Goal: Task Accomplishment & Management: Complete application form

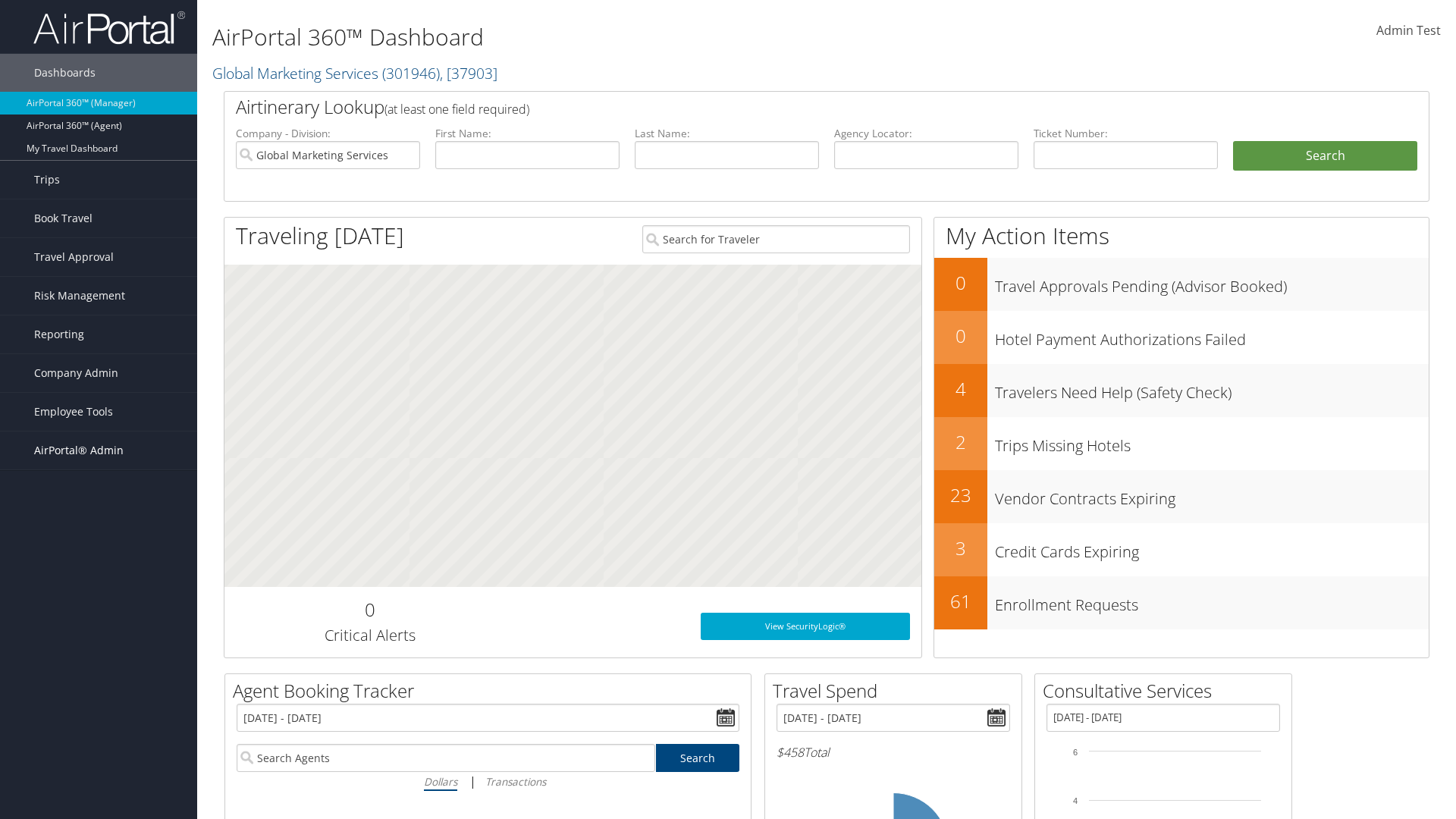
click at [98, 450] on span "AirPortal® Admin" at bounding box center [79, 450] width 89 height 38
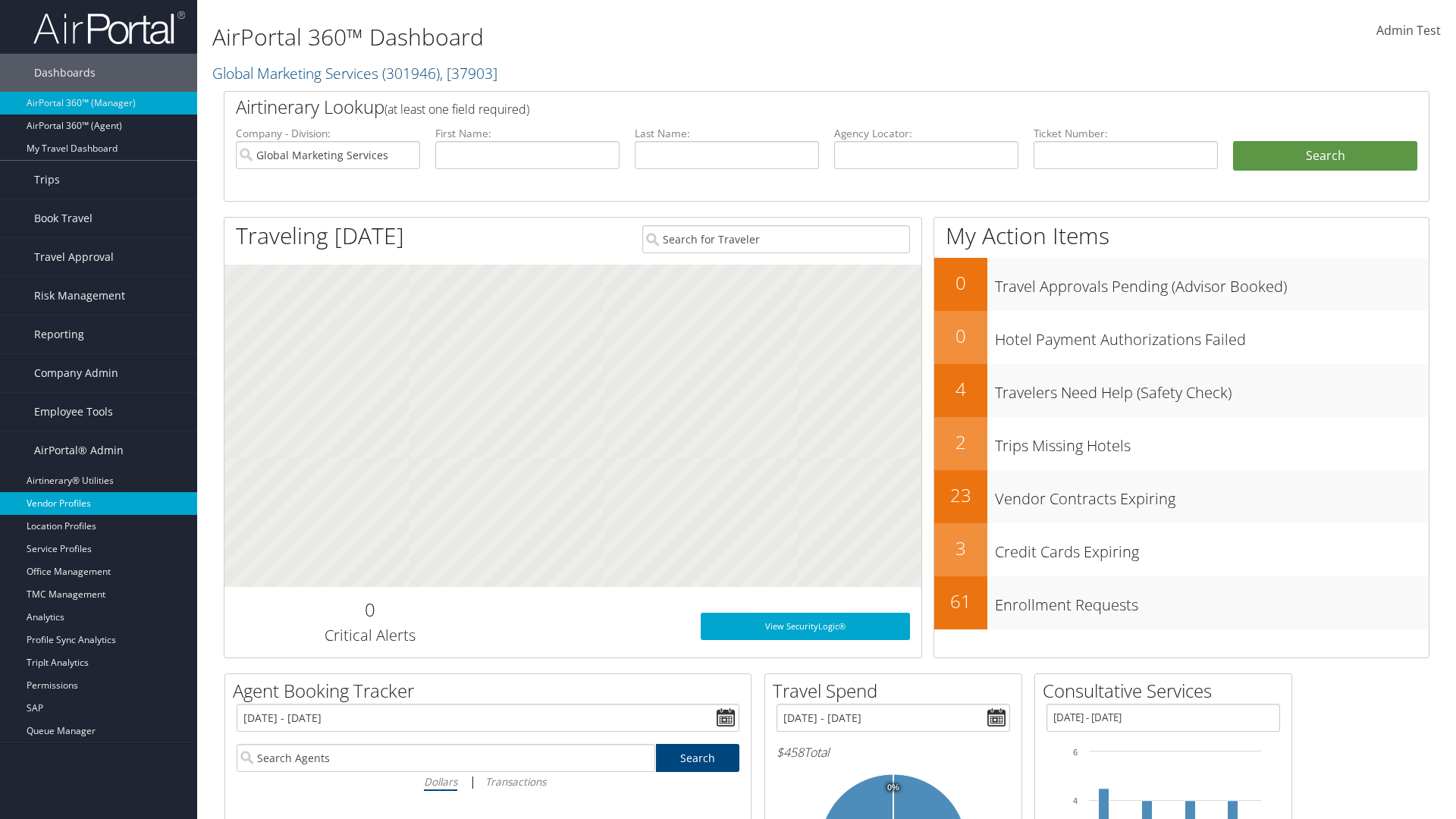
click at [98, 504] on link "Vendor Profiles" at bounding box center [98, 503] width 197 height 22
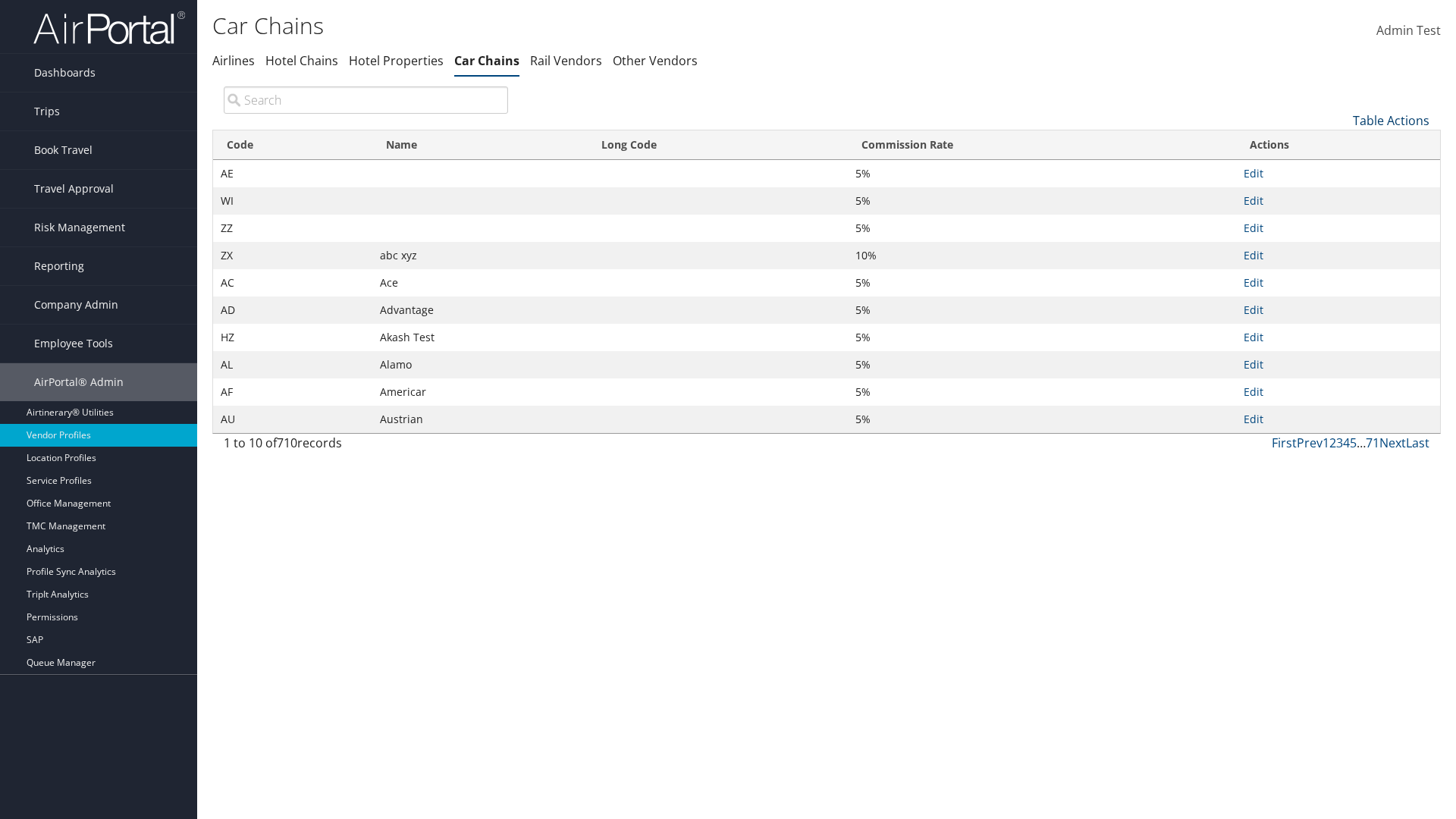
click at [1391, 120] on link "Table Actions" at bounding box center [1392, 120] width 77 height 17
click at [1340, 143] on link "New Record" at bounding box center [1340, 144] width 200 height 26
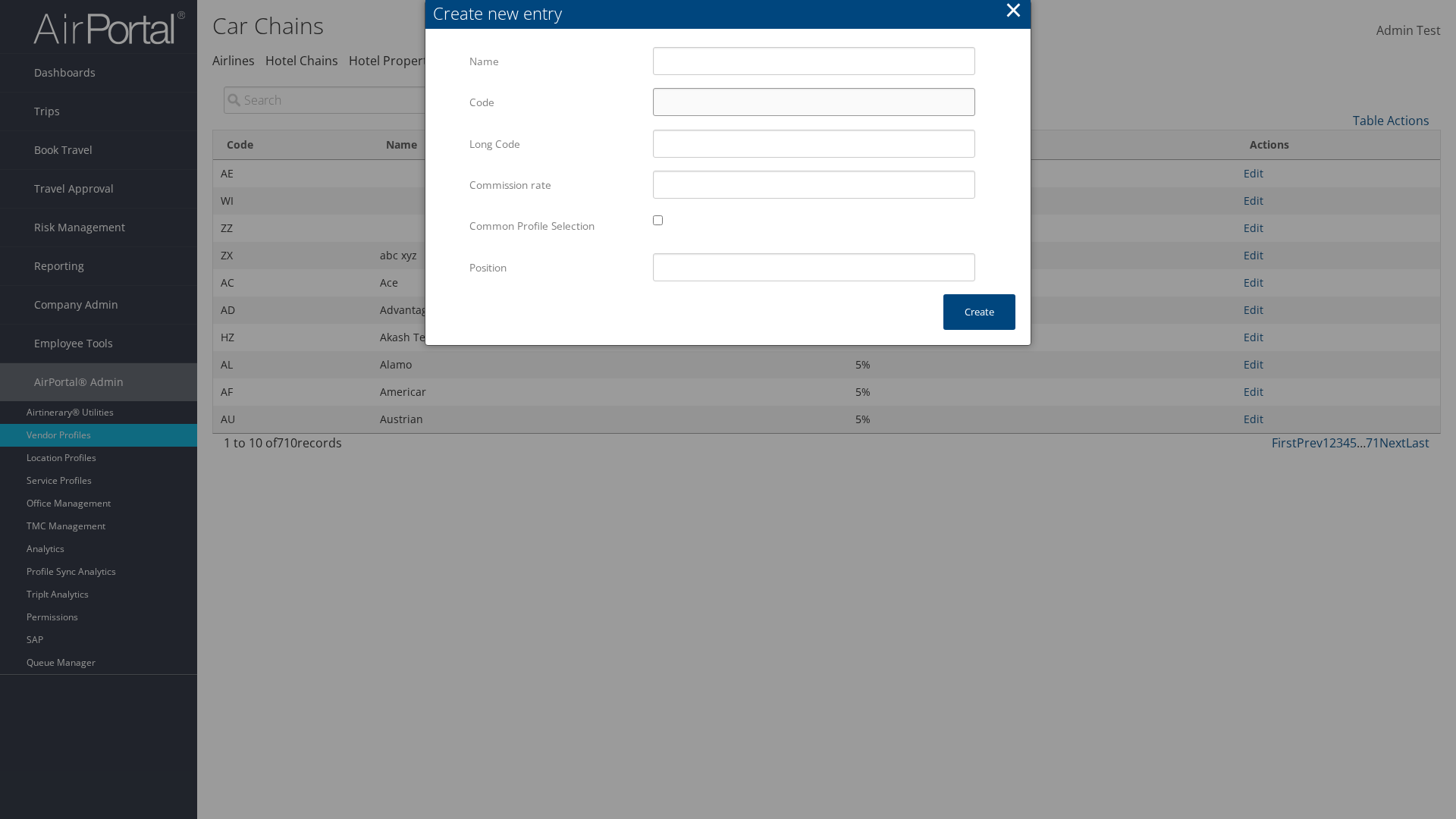
click at [813, 102] on input "Code" at bounding box center [814, 101] width 322 height 28
type input ">*"
click at [813, 61] on input "Test" at bounding box center [814, 61] width 322 height 28
type input "Test"
type input "test"
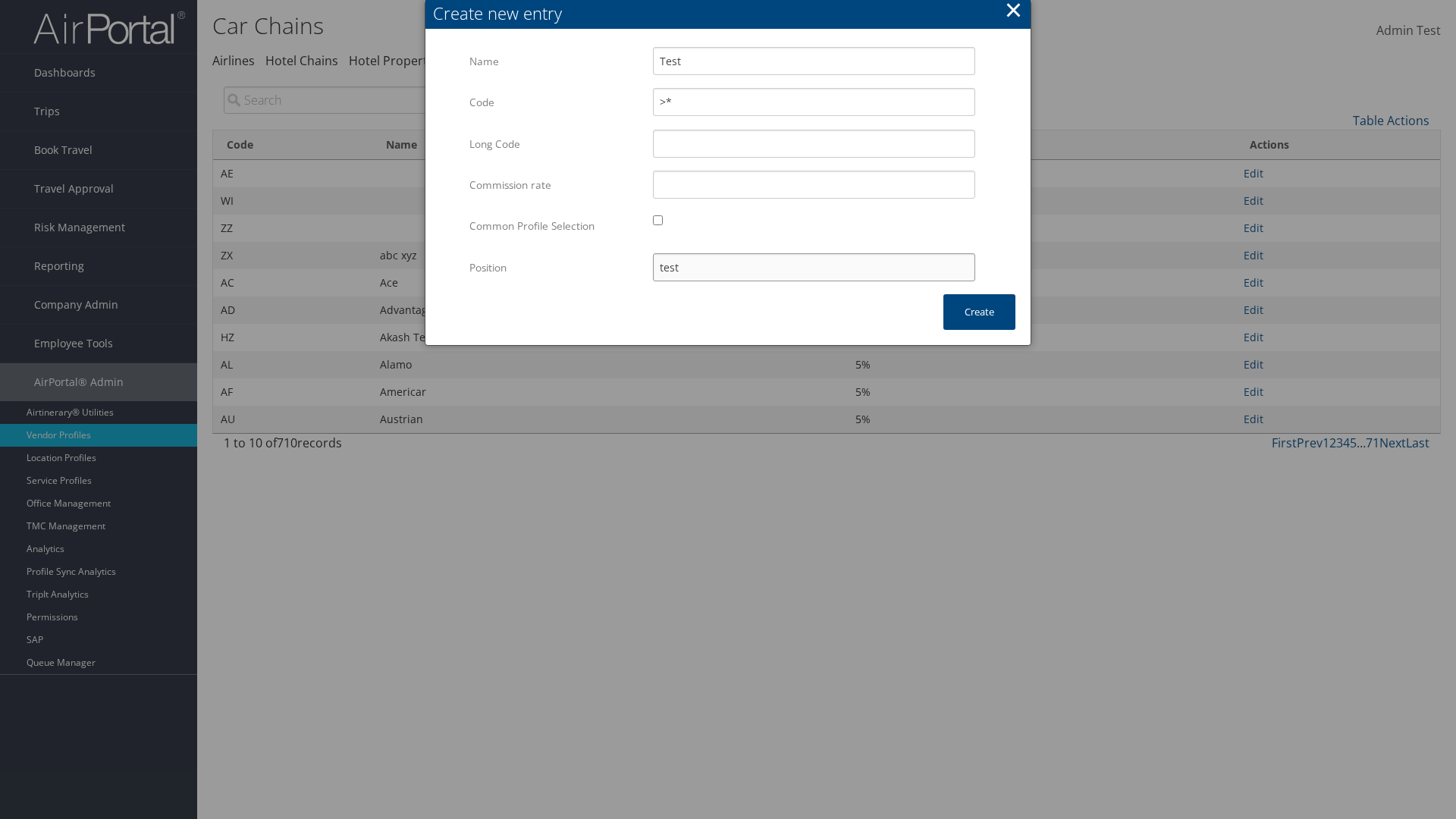
type input ">*"
type input "test"
click at [979, 311] on button "Create" at bounding box center [979, 312] width 72 height 36
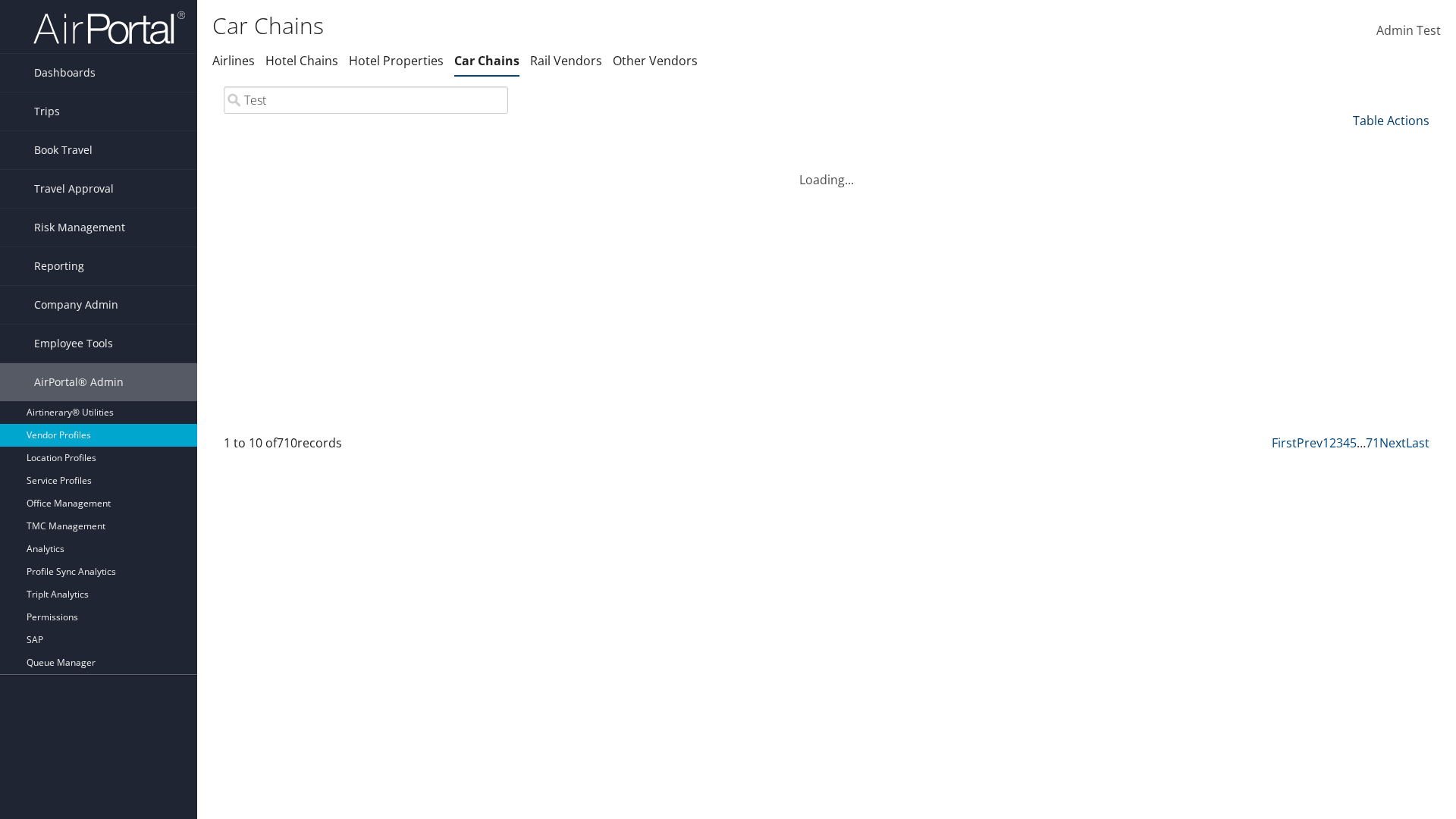
type input "Test"
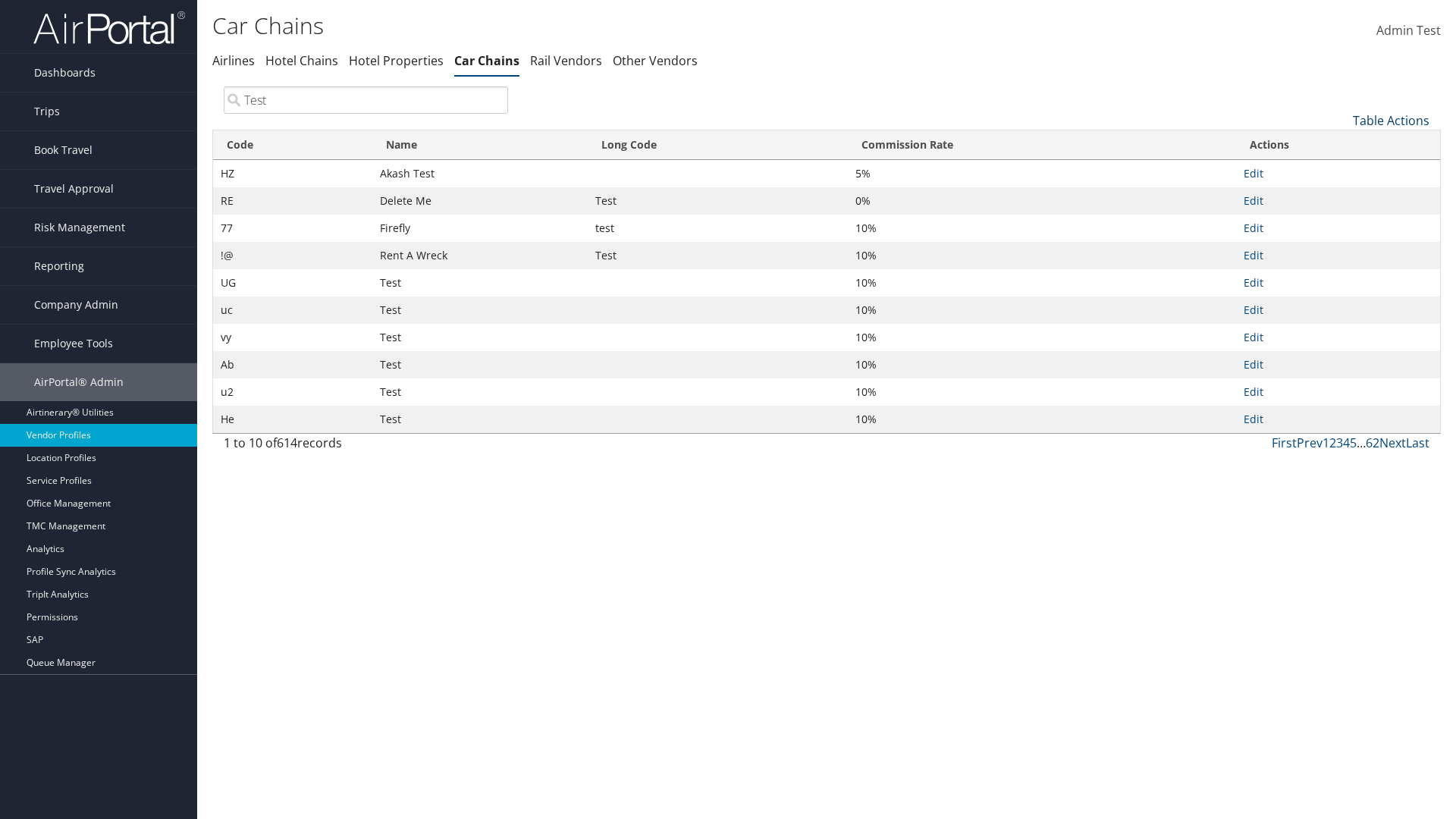
click at [1391, 120] on link "Table Actions" at bounding box center [1392, 120] width 77 height 17
click at [1340, 195] on link "Column Visibility" at bounding box center [1340, 195] width 200 height 26
click at [1340, 145] on link "Code" at bounding box center [1340, 145] width 200 height 26
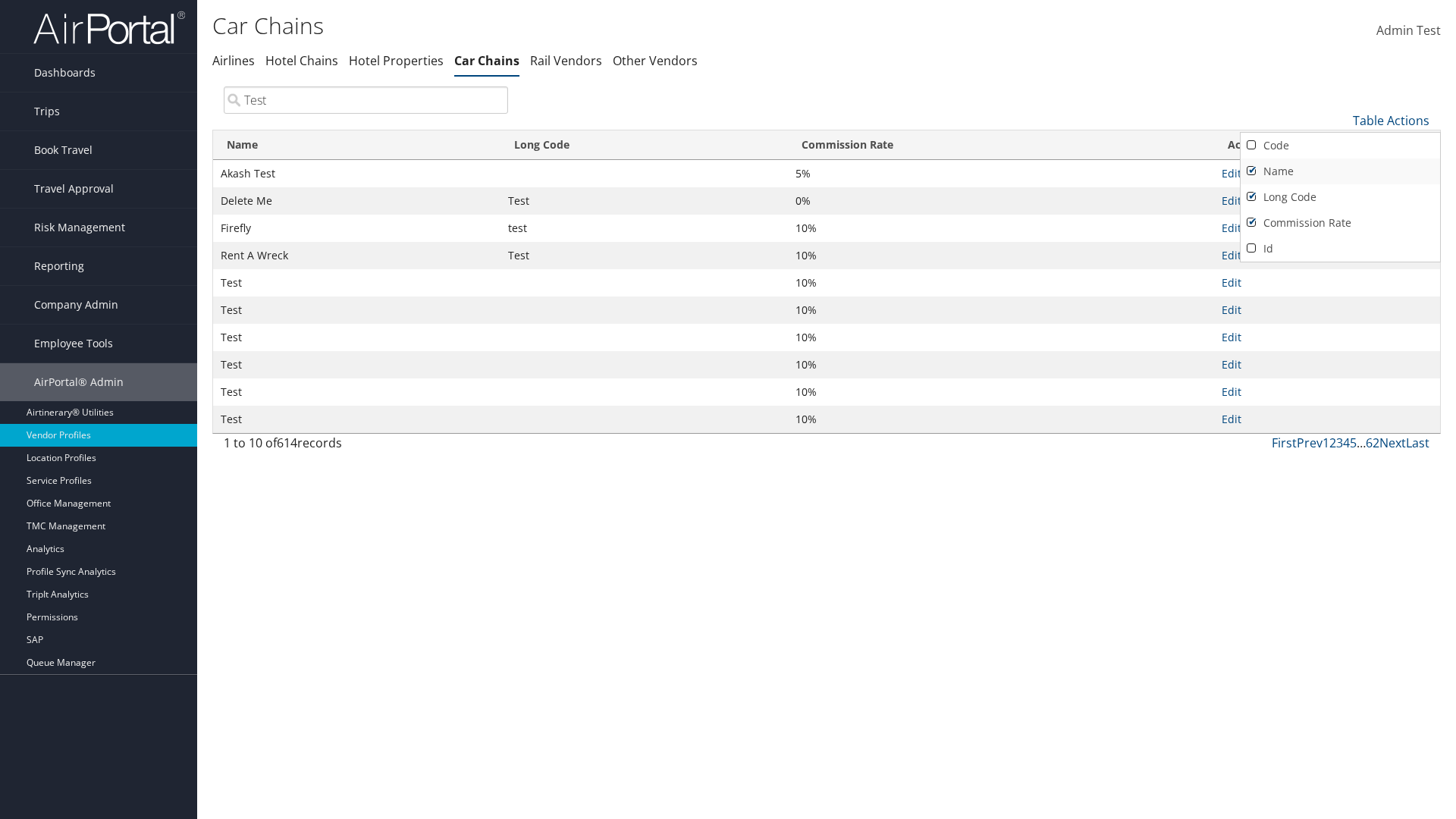
click at [1340, 171] on link "Name" at bounding box center [1340, 171] width 200 height 26
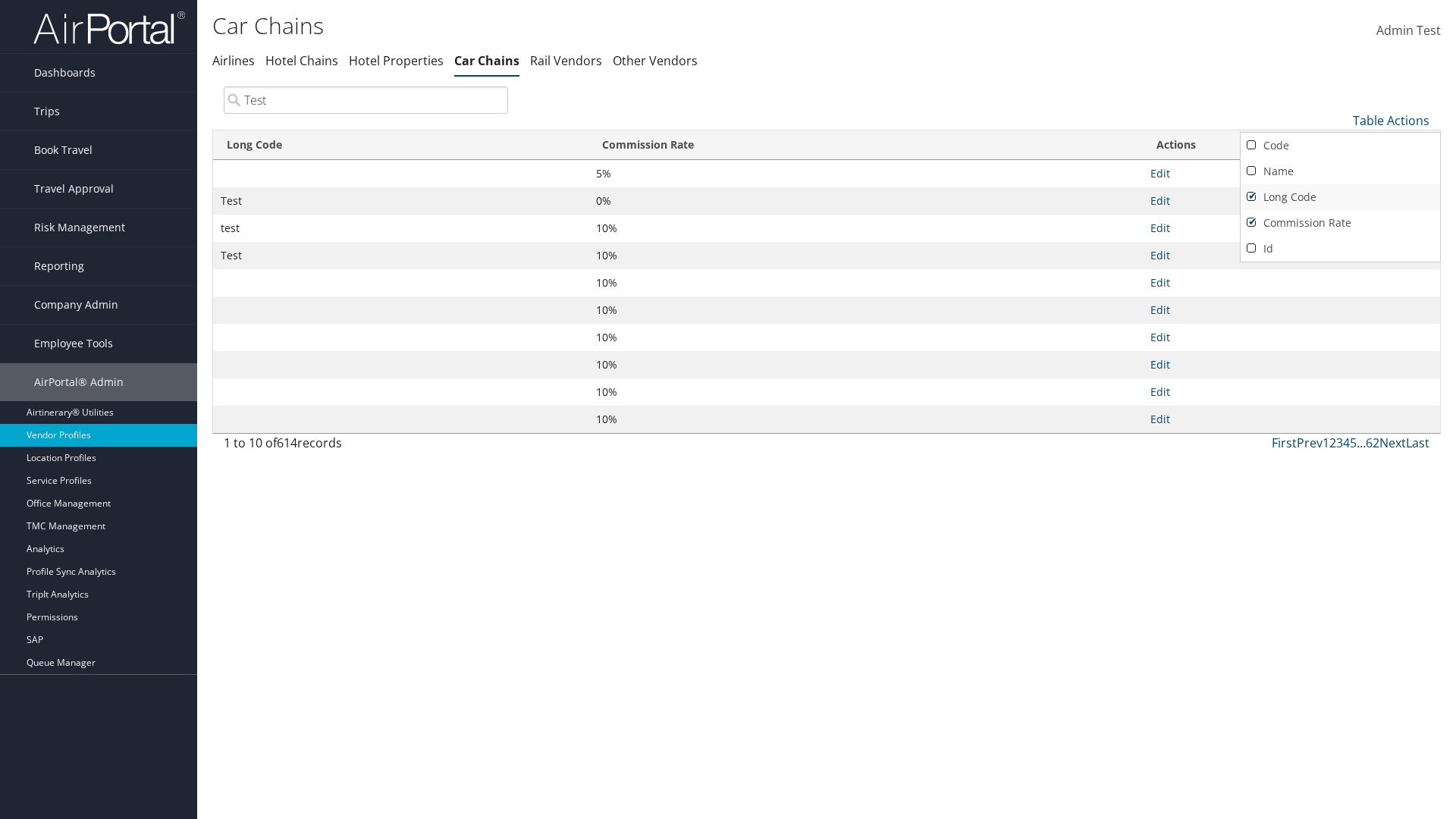
click at [1340, 196] on link "Long Code" at bounding box center [1340, 197] width 200 height 26
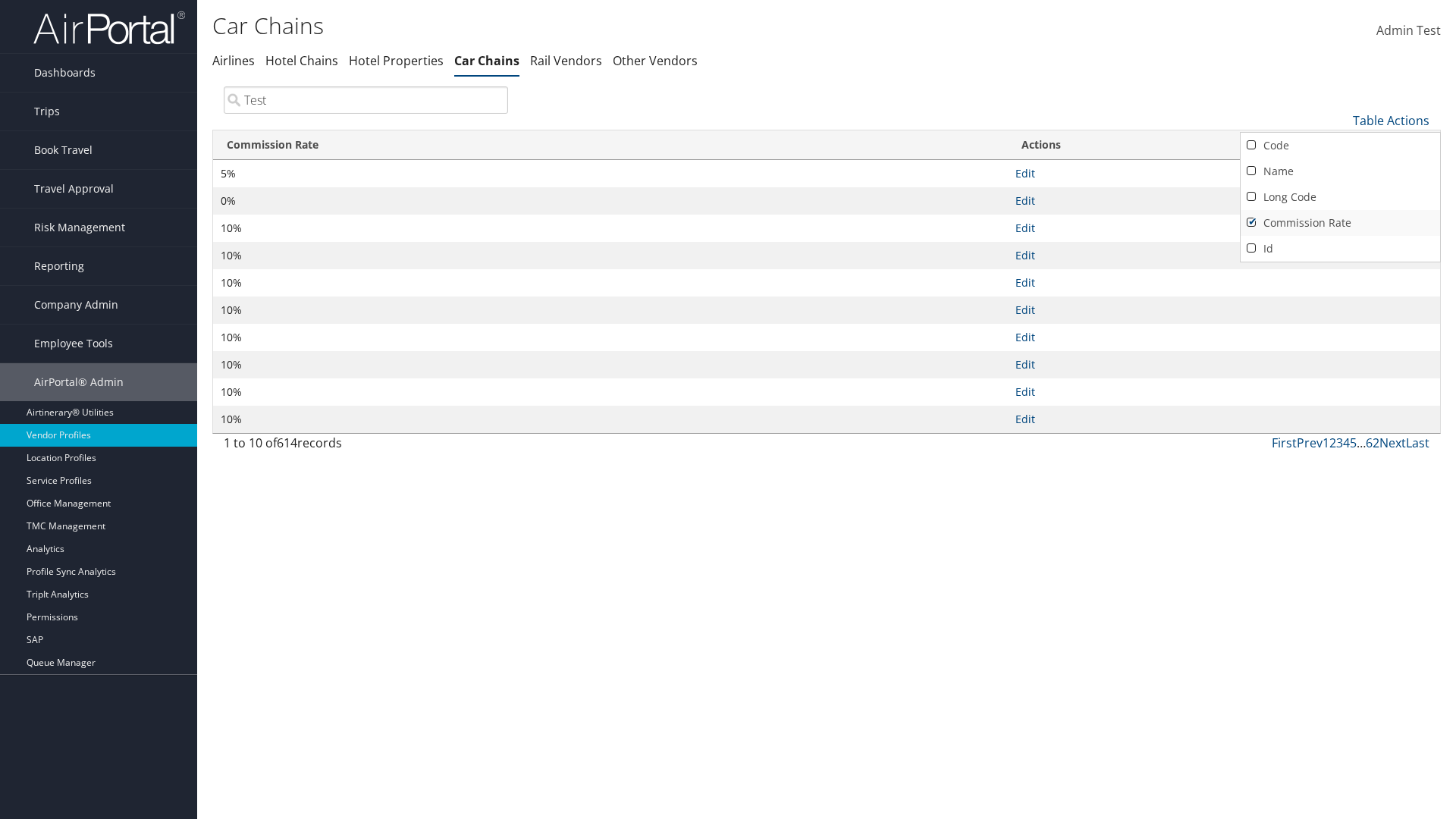
click at [1340, 222] on link "Commission Rate" at bounding box center [1340, 223] width 200 height 26
click at [728, 410] on div at bounding box center [728, 409] width 1456 height 819
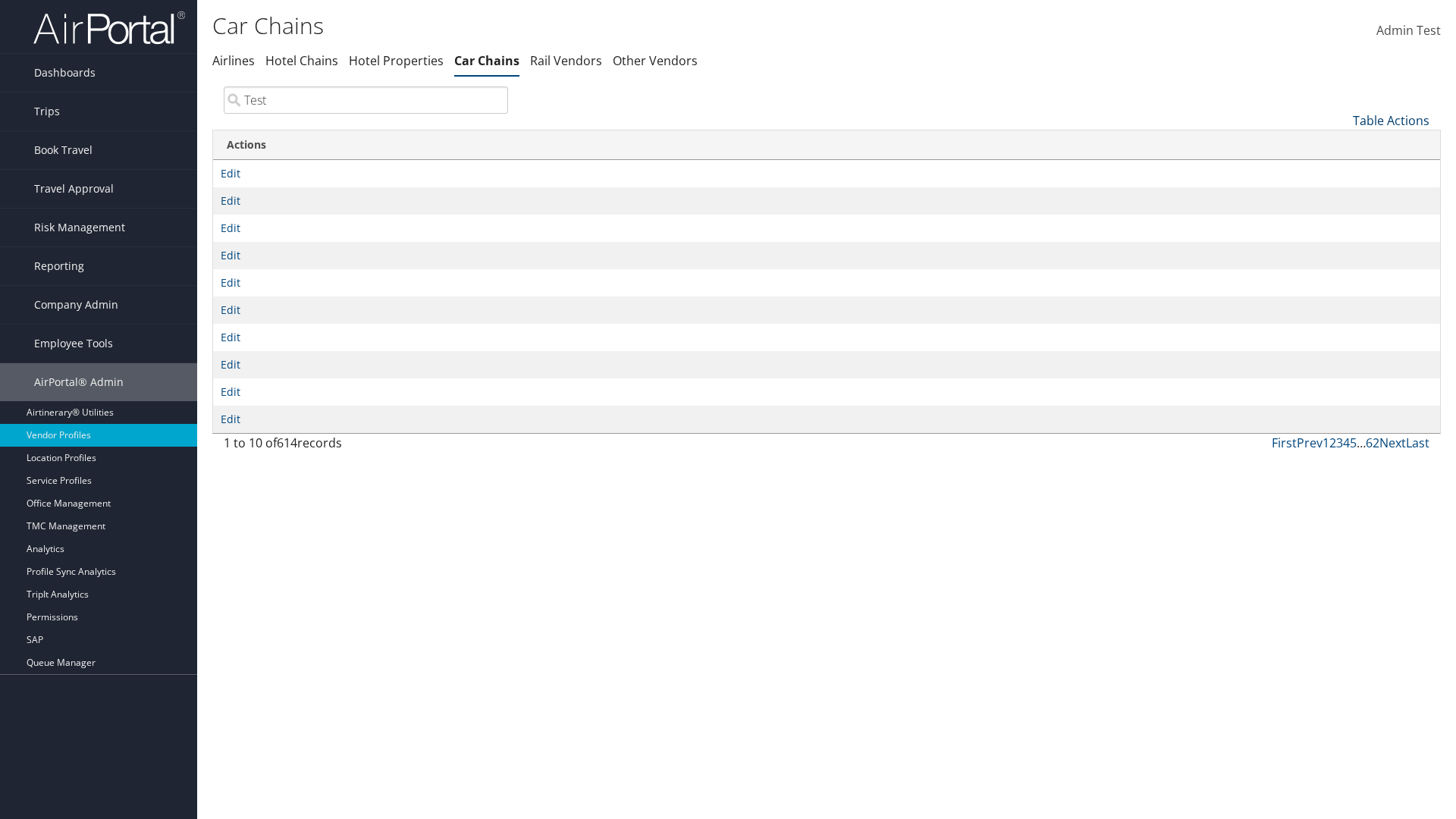
click at [1391, 120] on link "Table Actions" at bounding box center [1392, 120] width 77 height 17
click at [1340, 195] on link "Column Visibility" at bounding box center [1340, 195] width 200 height 26
click at [1340, 145] on link "Code" at bounding box center [1340, 145] width 200 height 26
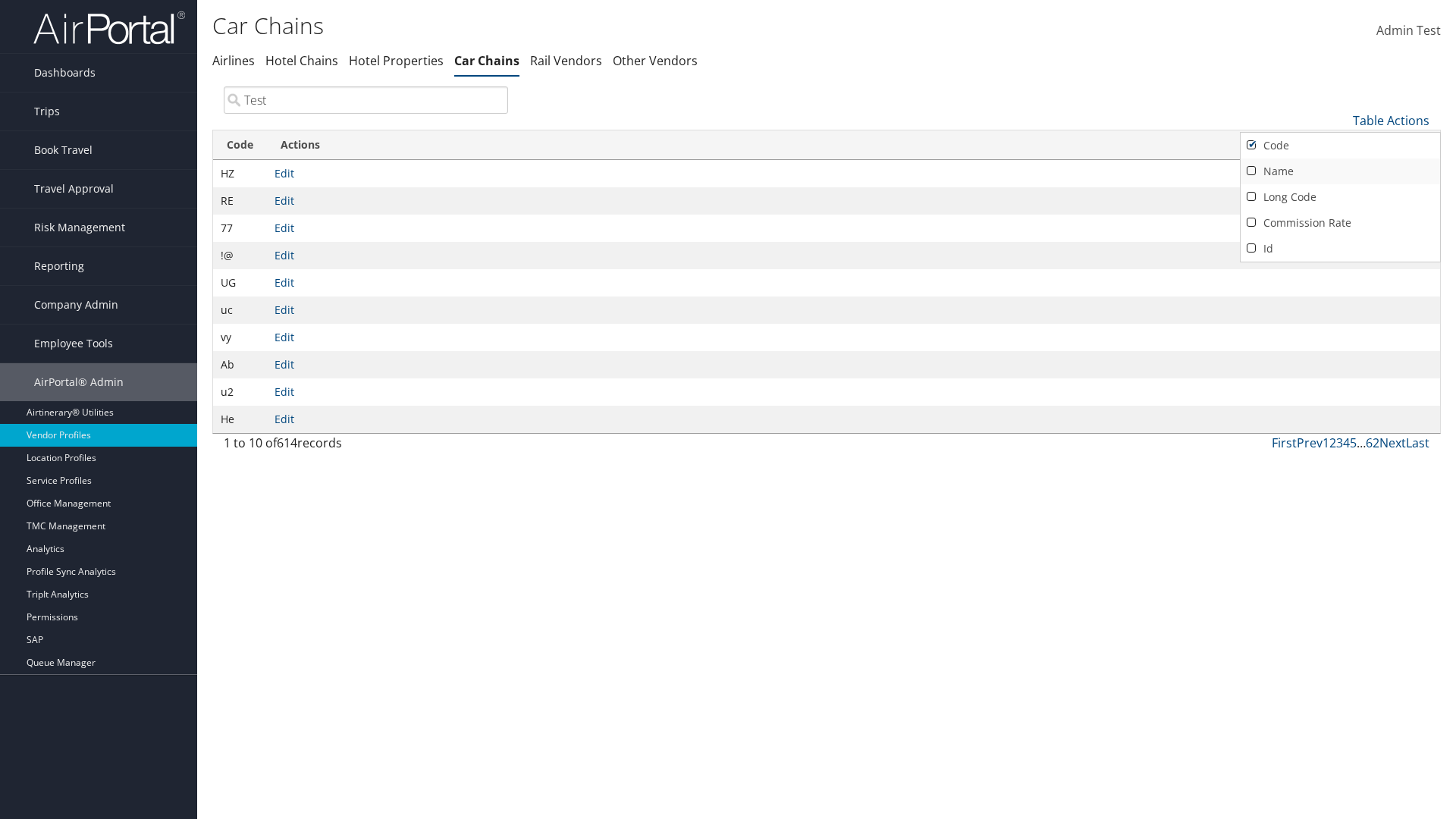
click at [1340, 171] on link "Name" at bounding box center [1340, 171] width 200 height 26
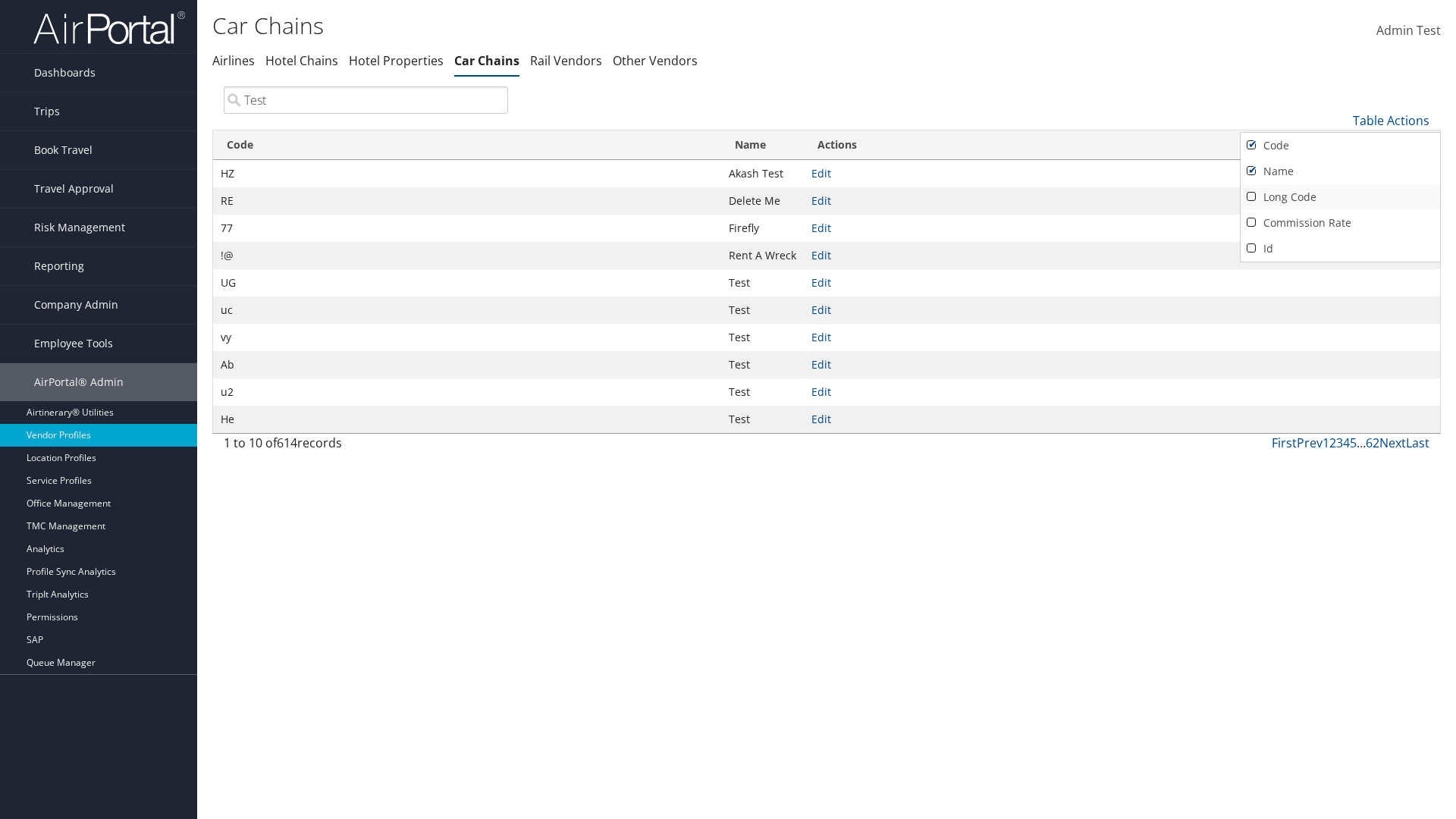
click at [1340, 196] on link "Long Code" at bounding box center [1340, 197] width 200 height 26
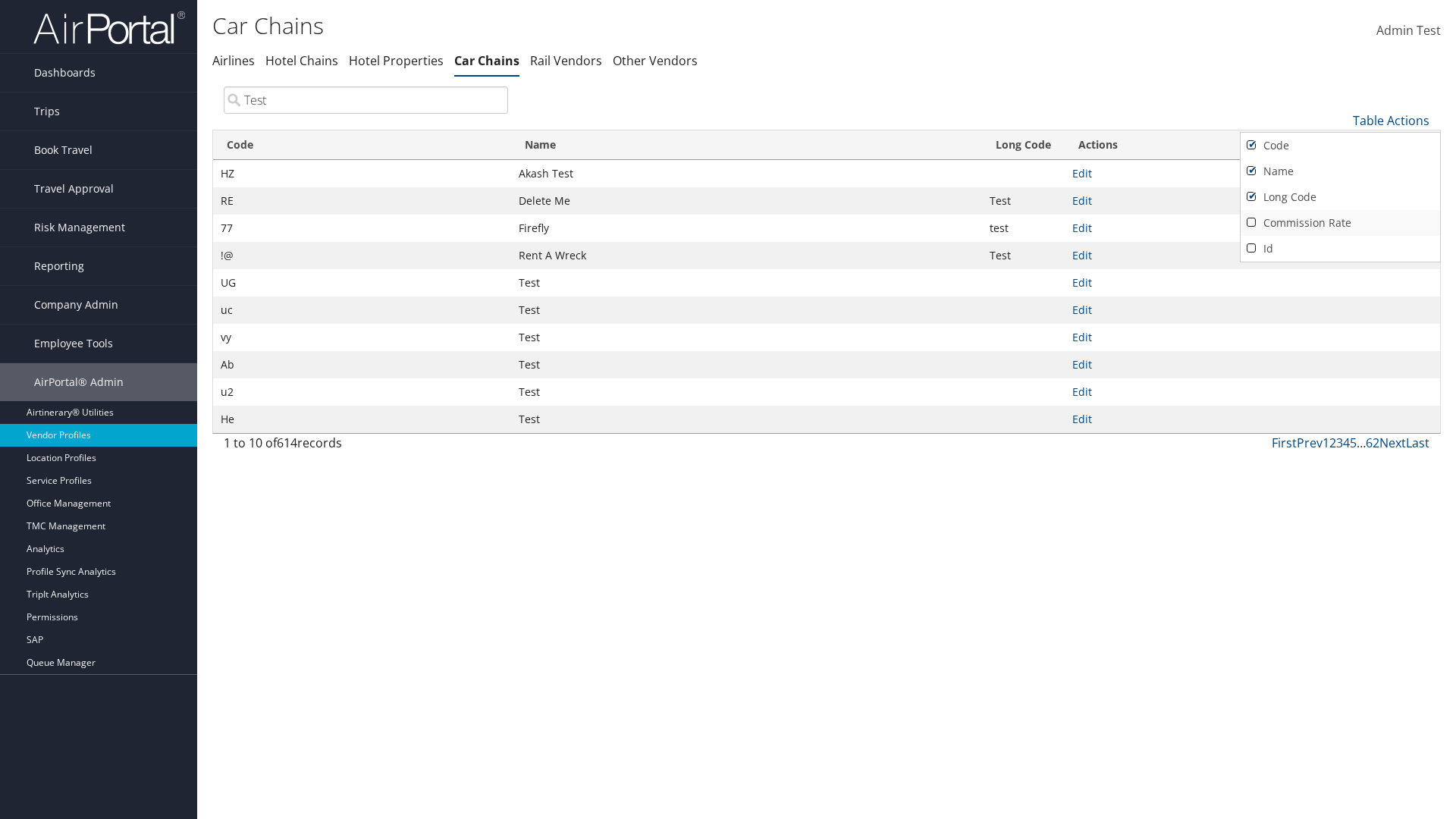
click at [1340, 222] on link "Commission Rate" at bounding box center [1340, 223] width 200 height 26
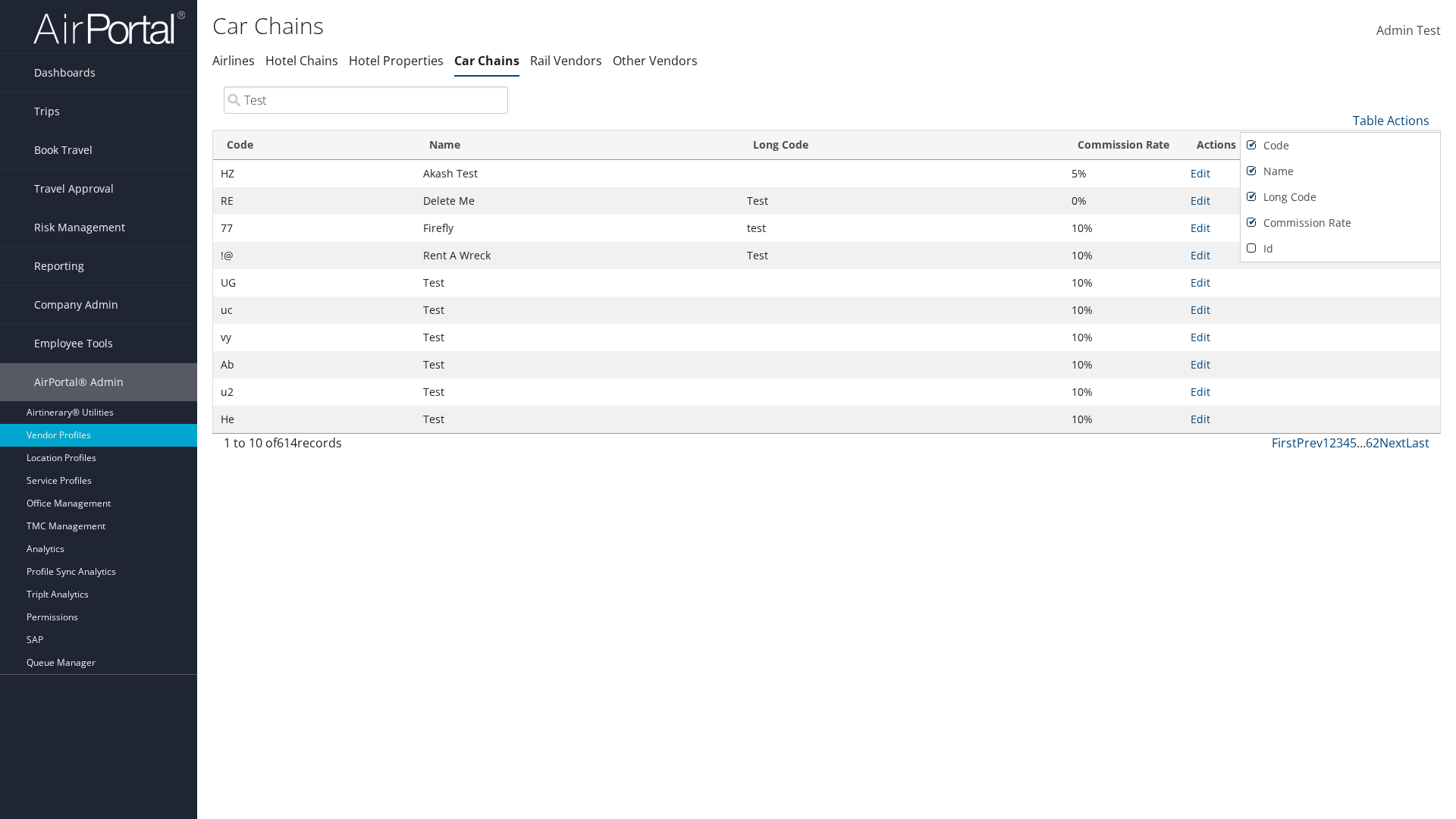
click at [728, 410] on div at bounding box center [728, 409] width 1456 height 819
click at [1391, 120] on link "Table Actions" at bounding box center [1392, 120] width 77 height 17
click at [1340, 169] on link "Download Report" at bounding box center [1340, 169] width 200 height 26
